Goal: Find contact information: Obtain details needed to contact an individual or organization

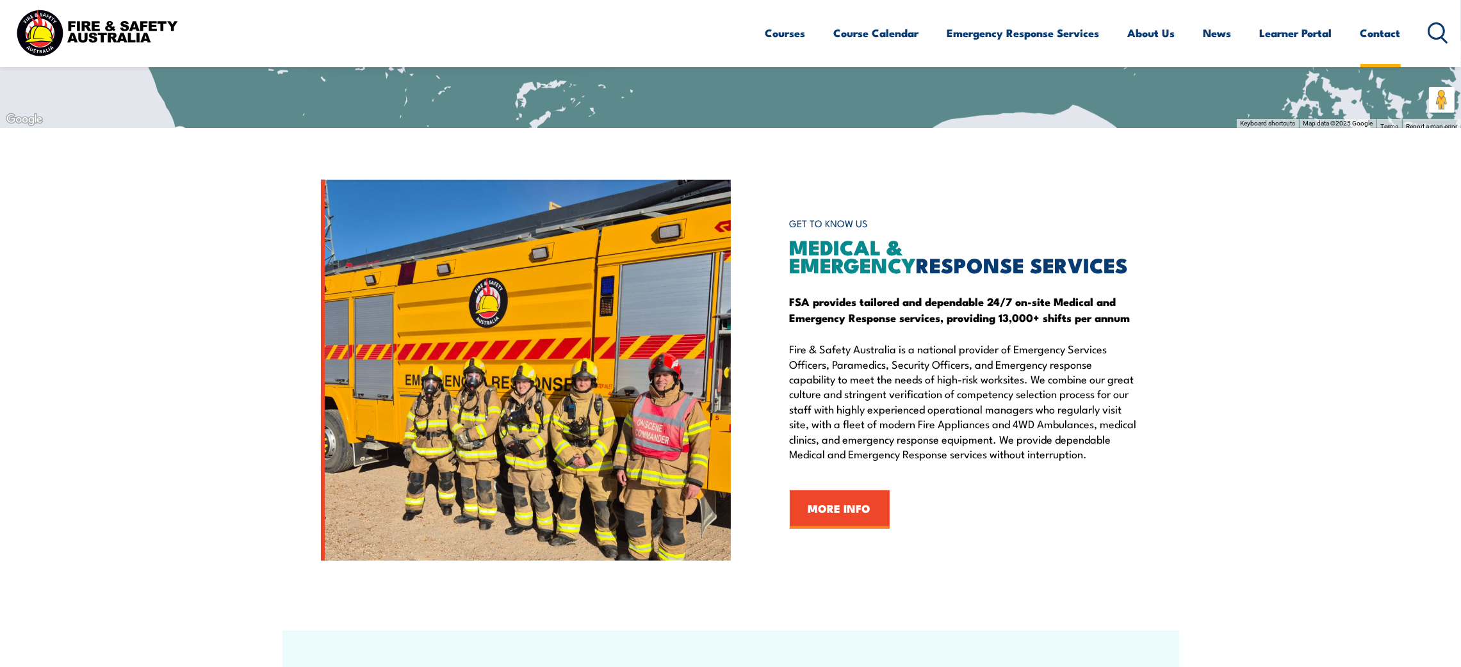
click at [1362, 27] on link "Contact" at bounding box center [1380, 33] width 40 height 34
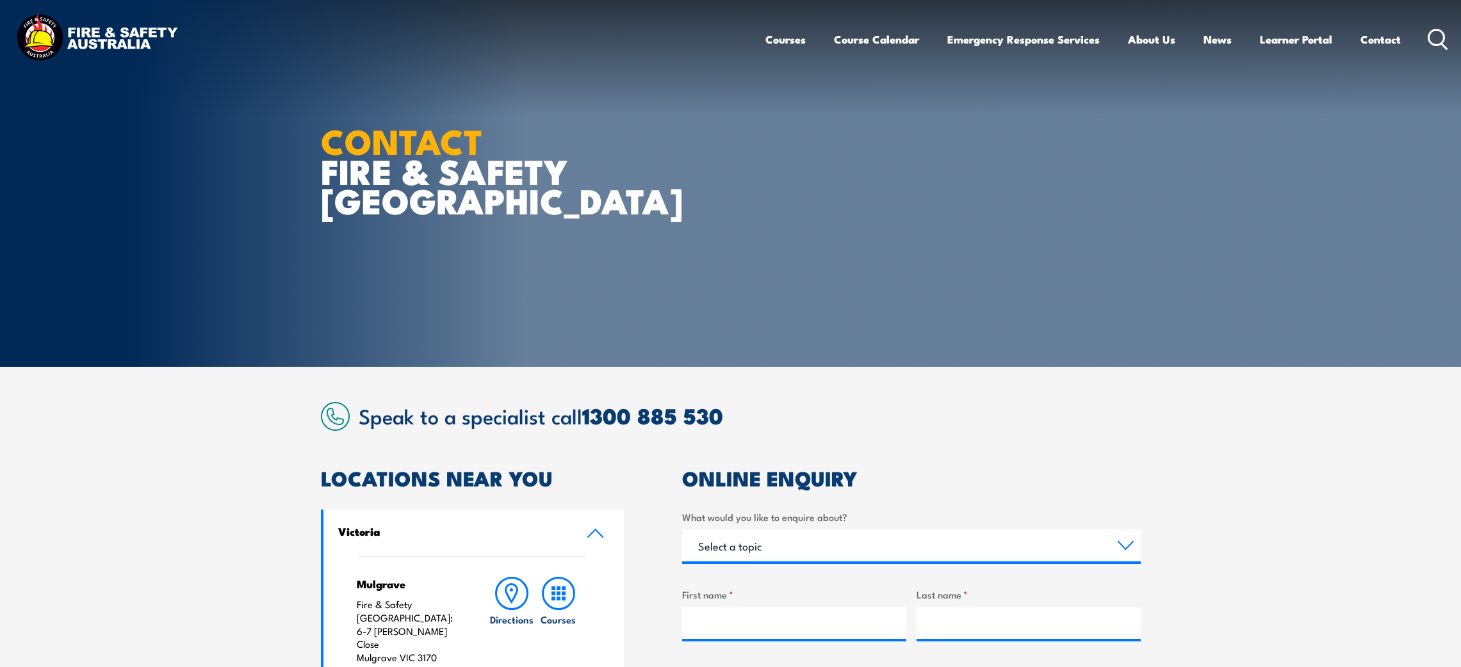
click at [80, 45] on img at bounding box center [97, 39] width 168 height 55
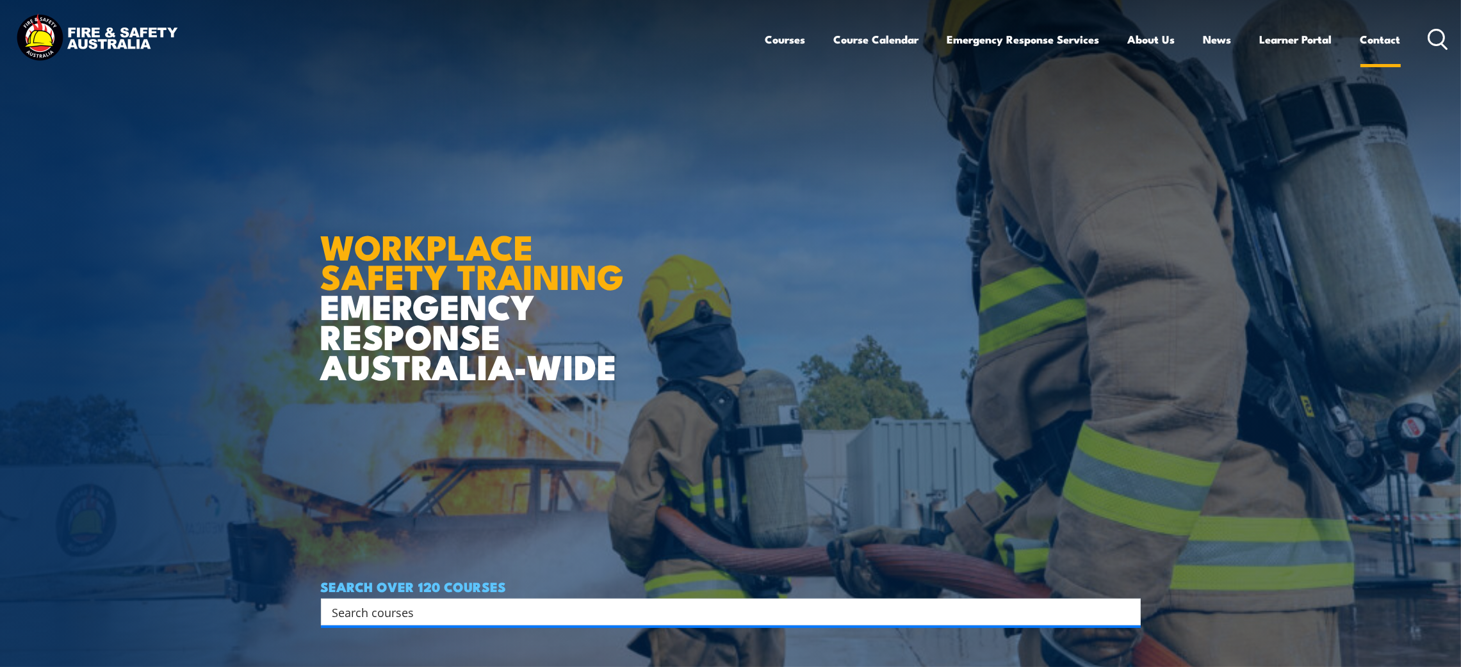
click at [1367, 45] on link "Contact" at bounding box center [1380, 39] width 40 height 34
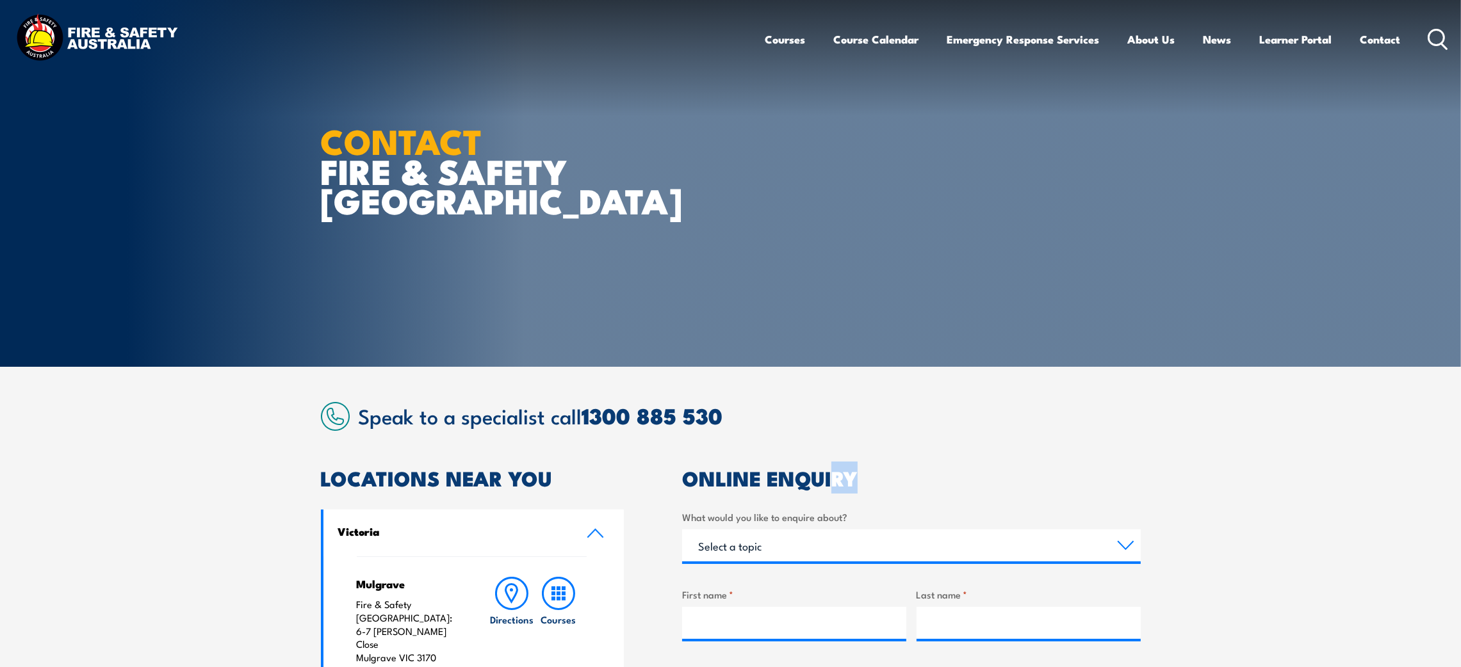
drag, startPoint x: 842, startPoint y: 478, endPoint x: 858, endPoint y: 468, distance: 18.7
click at [857, 469] on h2 "ONLINE ENQUIRY" at bounding box center [911, 478] width 459 height 18
click at [966, 418] on h2 "Speak to a specialist call 1300 885 530" at bounding box center [750, 415] width 782 height 23
